Goal: Task Accomplishment & Management: Use online tool/utility

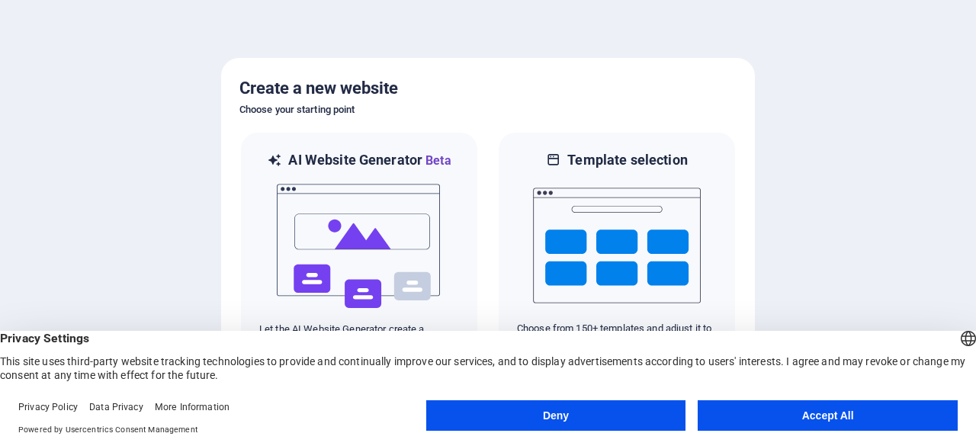
click at [845, 417] on button "Accept All" at bounding box center [828, 415] width 260 height 30
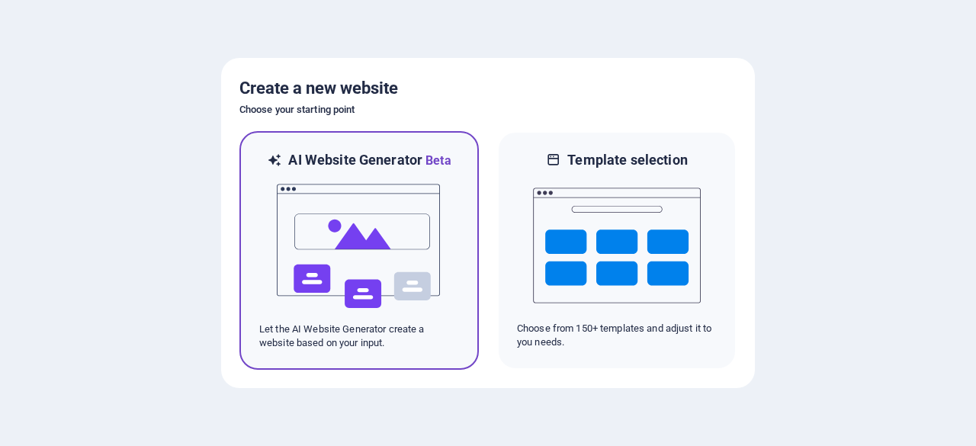
click at [415, 260] on img at bounding box center [359, 246] width 168 height 152
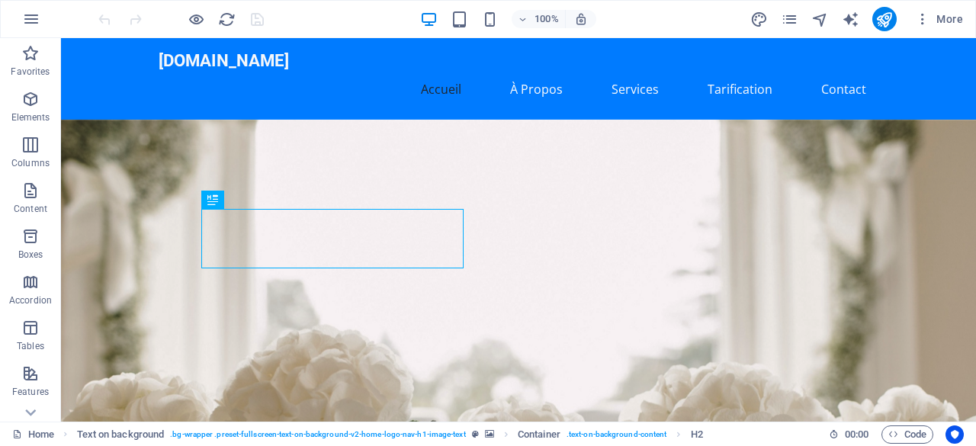
click at [743, 284] on figure at bounding box center [518, 329] width 915 height 419
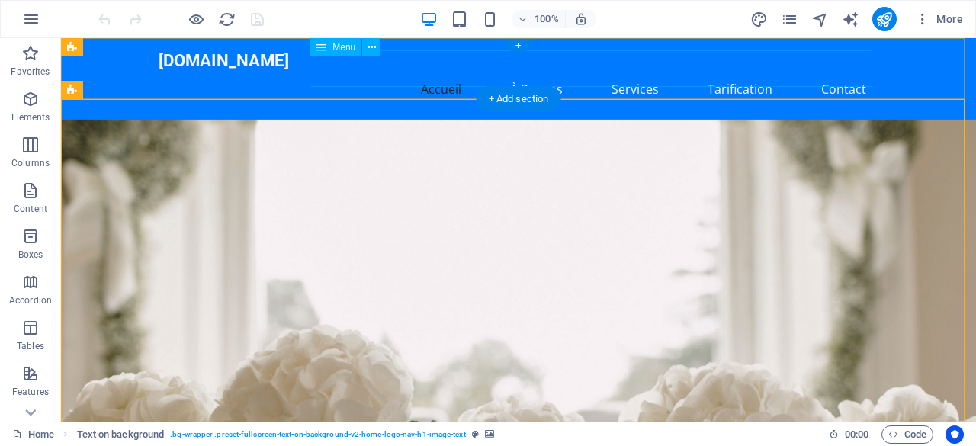
click at [539, 71] on nav "Accueil À Propos Services Tarification Contact" at bounding box center [519, 89] width 720 height 37
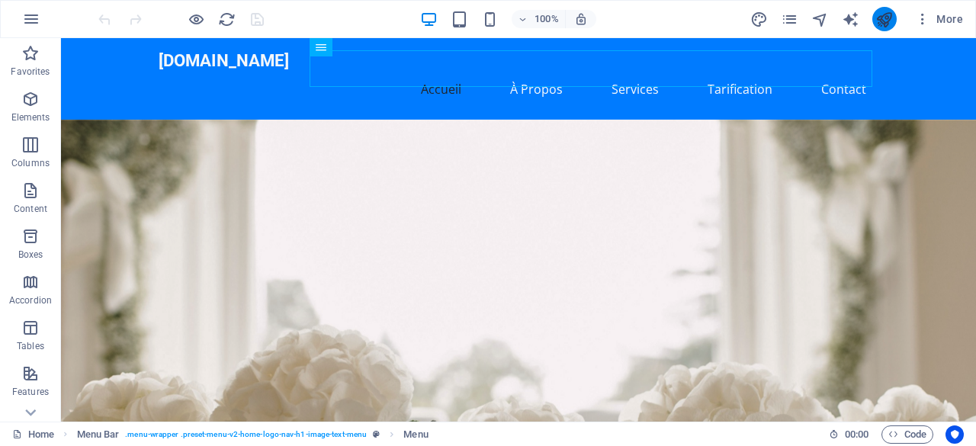
click at [894, 14] on button "publish" at bounding box center [884, 19] width 24 height 24
